Goal: Use online tool/utility: Utilize a website feature to perform a specific function

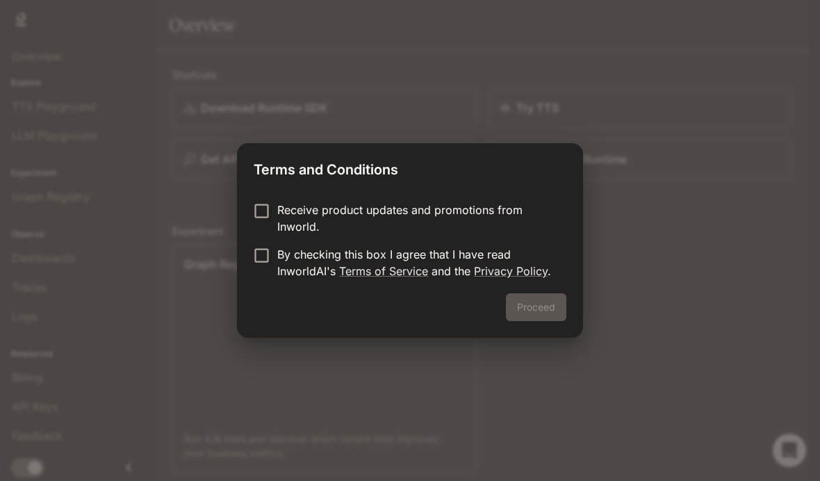
click at [517, 320] on div "Proceed" at bounding box center [410, 315] width 346 height 44
click at [539, 334] on div "Proceed" at bounding box center [410, 315] width 346 height 44
click at [533, 318] on button "Proceed" at bounding box center [536, 307] width 60 height 28
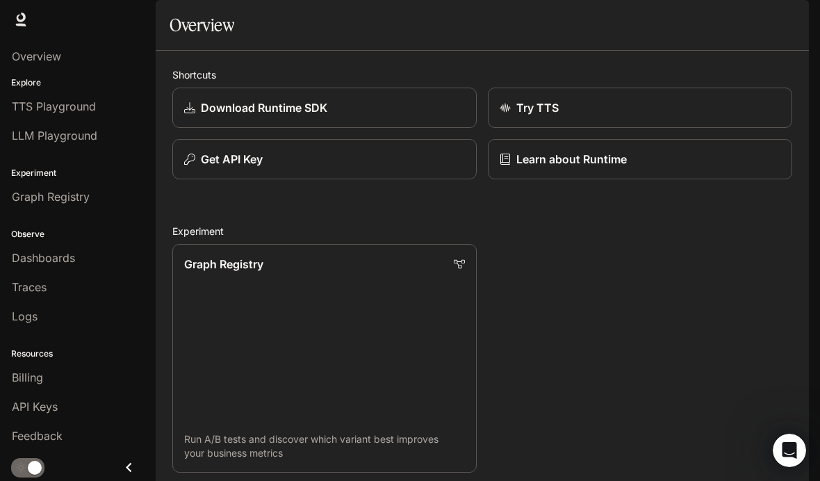
click at [239, 116] on p "Download Runtime SDK" at bounding box center [264, 107] width 126 height 17
click at [32, 58] on span "Overview" at bounding box center [36, 56] width 49 height 17
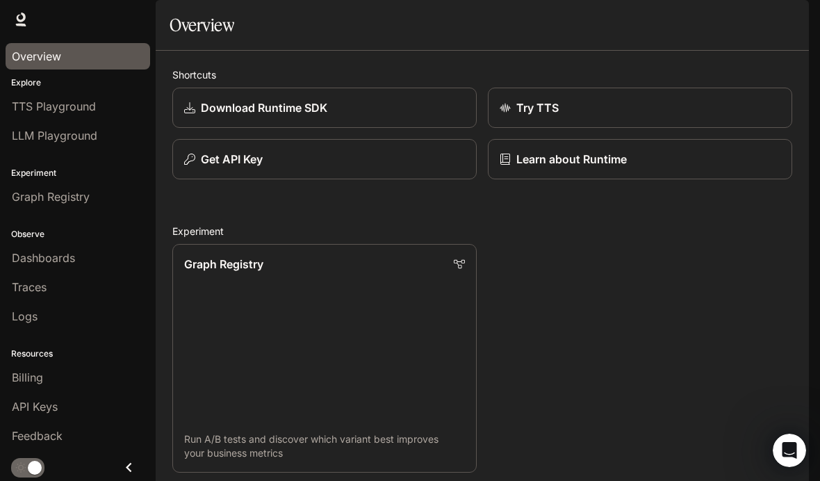
click at [45, 109] on span "TTS Playground" at bounding box center [54, 106] width 84 height 17
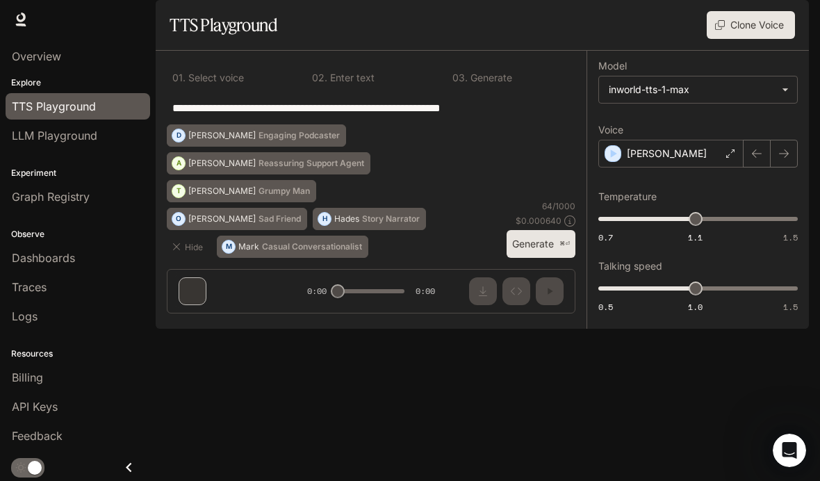
click at [186, 325] on div "**********" at bounding box center [371, 188] width 431 height 274
